Goal: Check status

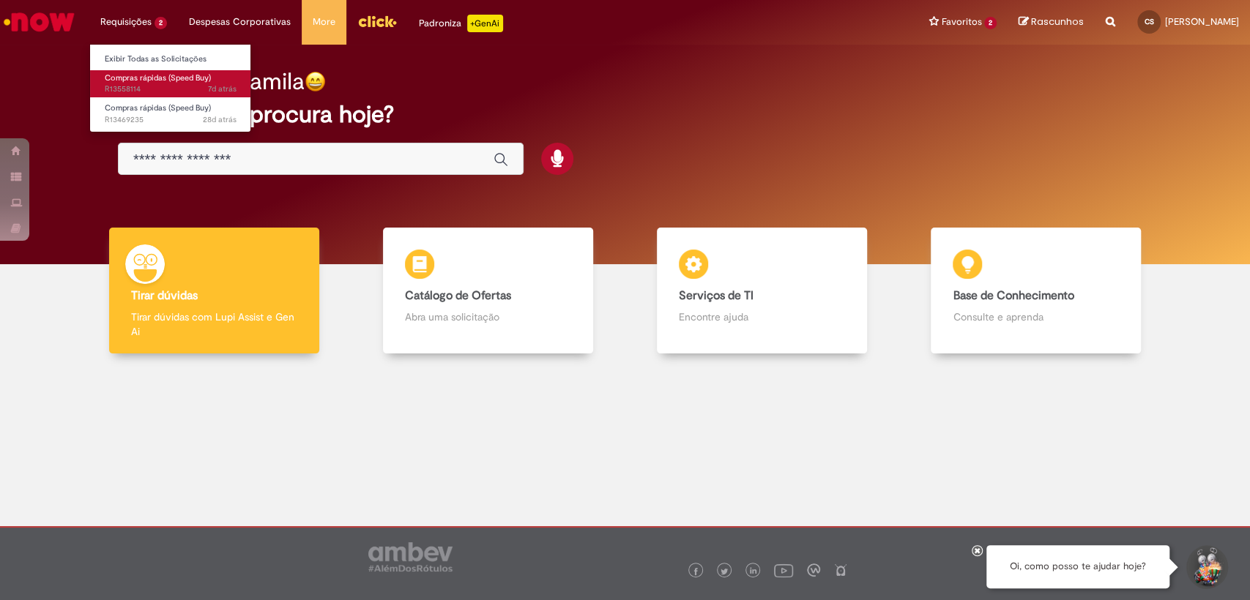
click at [153, 75] on span "Compras rápidas (Speed Buy)" at bounding box center [158, 77] width 106 height 11
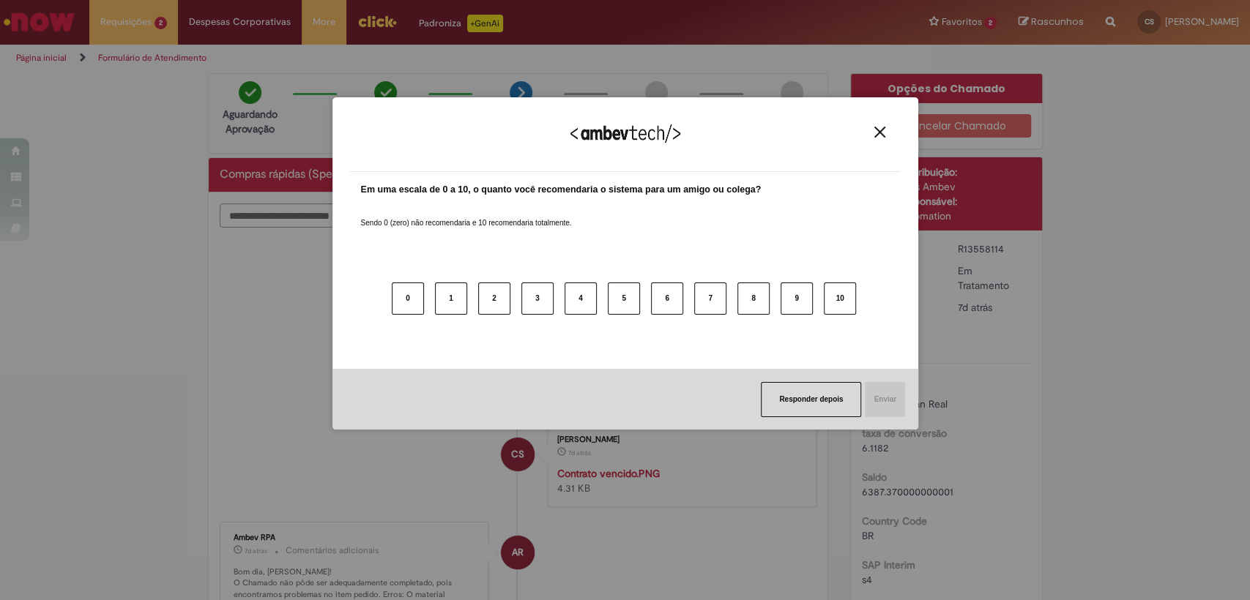
click at [873, 134] on button "Close" at bounding box center [880, 132] width 20 height 12
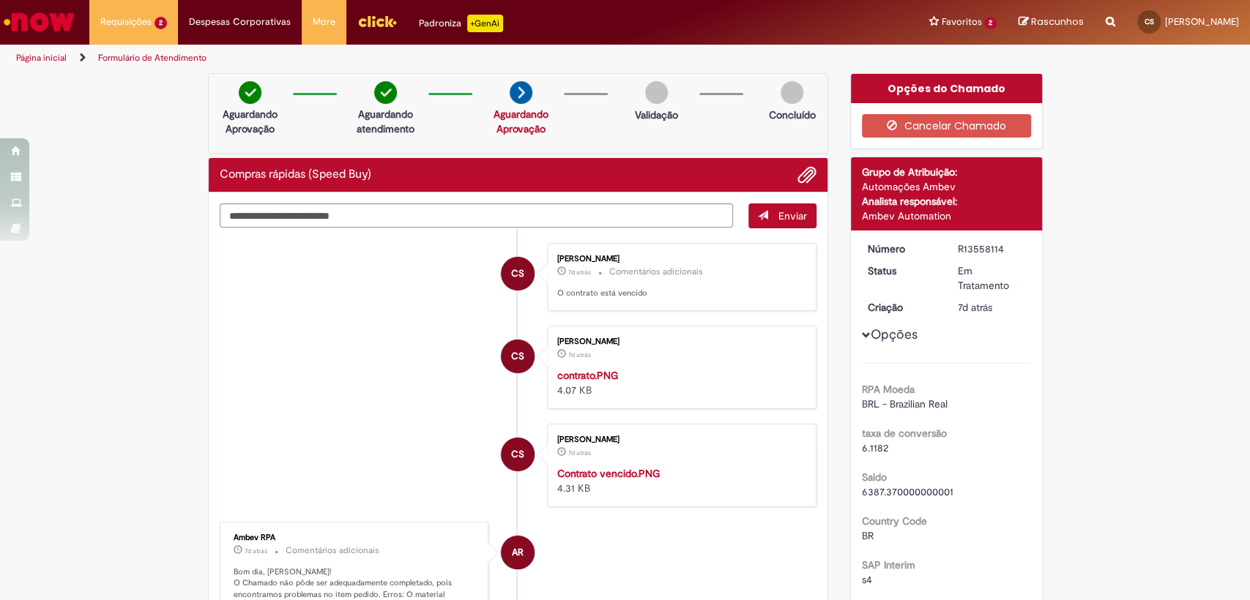
click at [628, 368] on img "Histórico de tíquete" at bounding box center [679, 368] width 244 height 0
click at [633, 466] on img "Histórico de tíquete" at bounding box center [679, 466] width 244 height 0
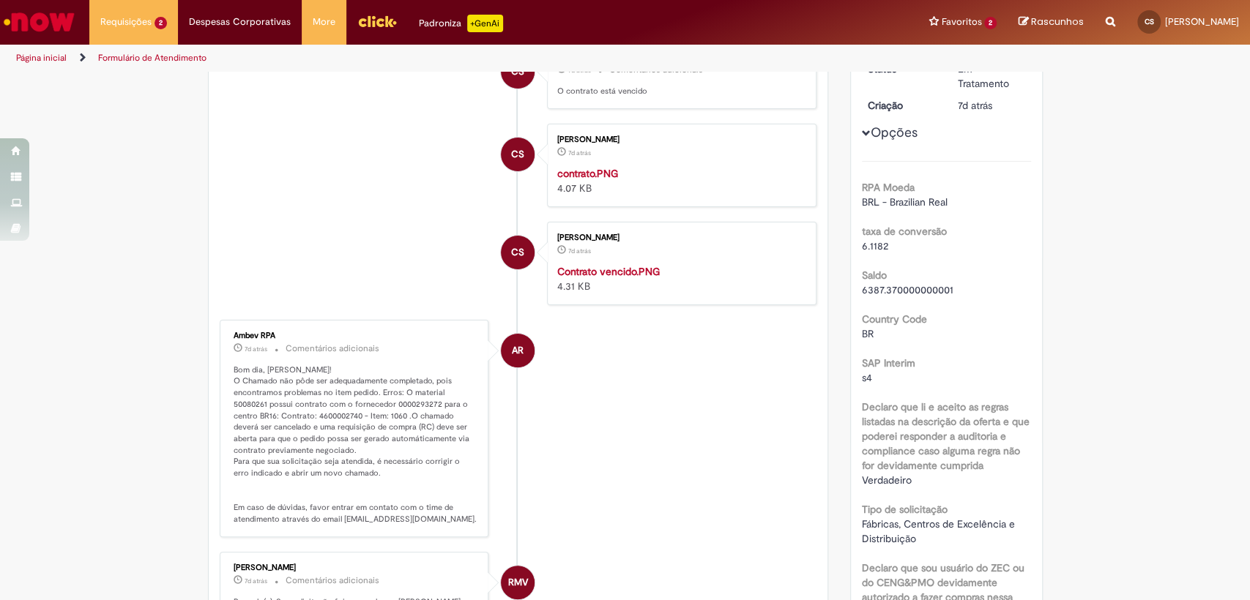
scroll to position [406, 0]
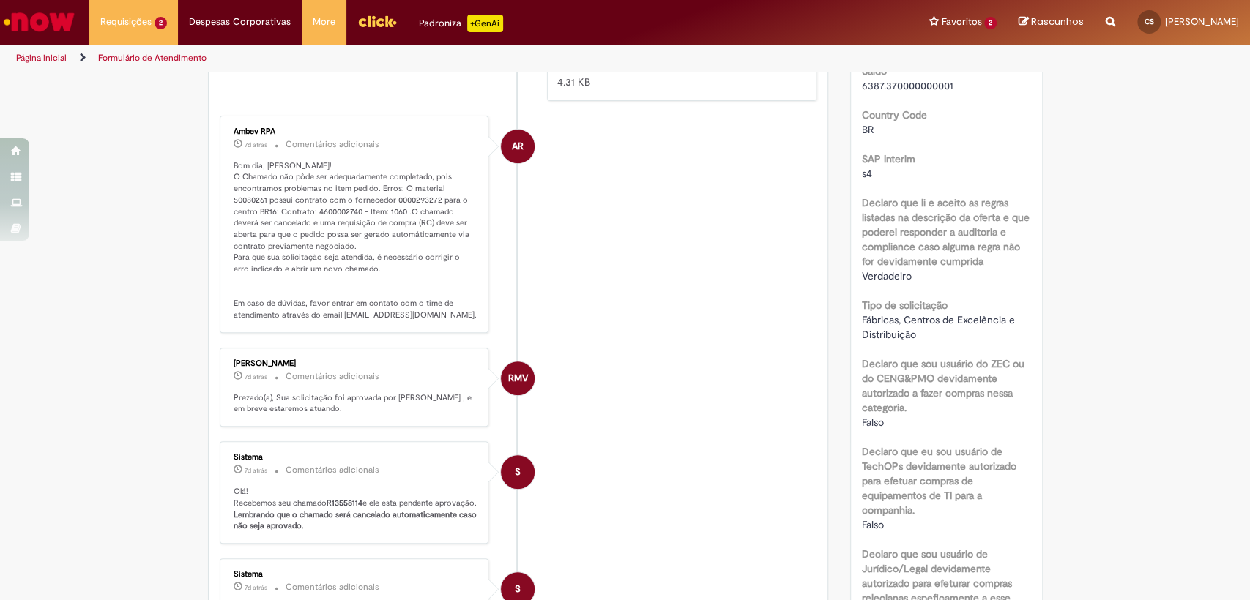
click at [290, 252] on p "Bom dia, [PERSON_NAME]! O Chamado não pôde ser adequadamente completado, pois e…" at bounding box center [356, 240] width 244 height 161
copy p "4600002740"
